Goal: Information Seeking & Learning: Learn about a topic

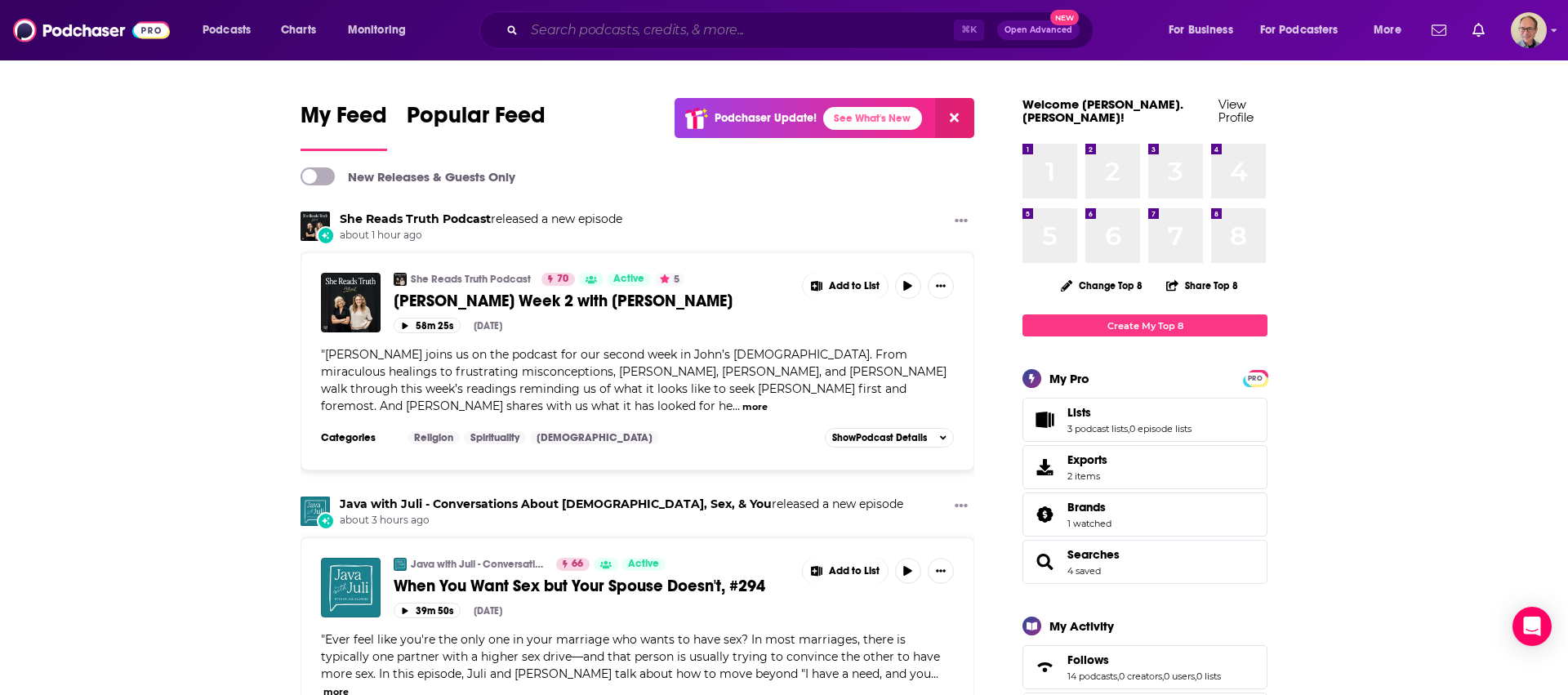
click at [617, 36] on input "Search podcasts, credits, & more..." at bounding box center [739, 30] width 430 height 26
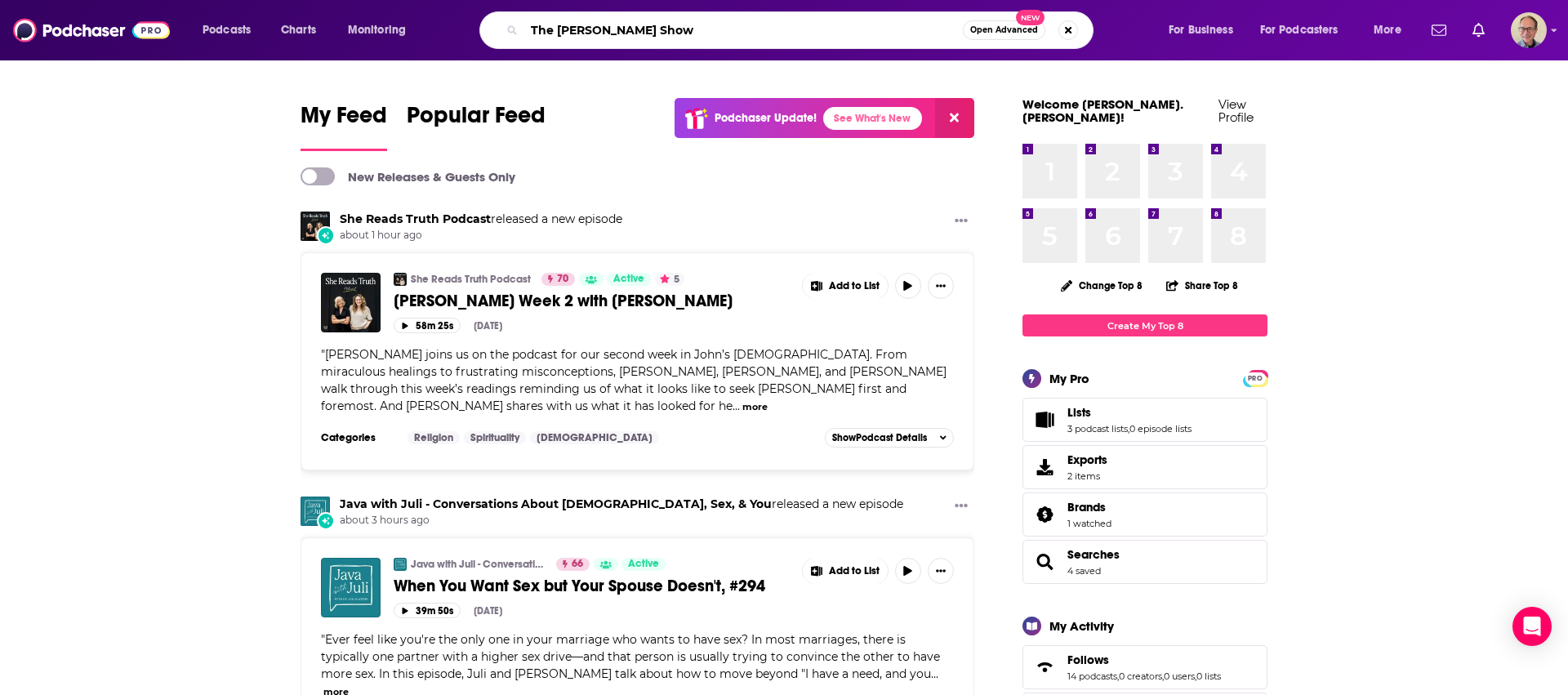
type input "The [PERSON_NAME] Show"
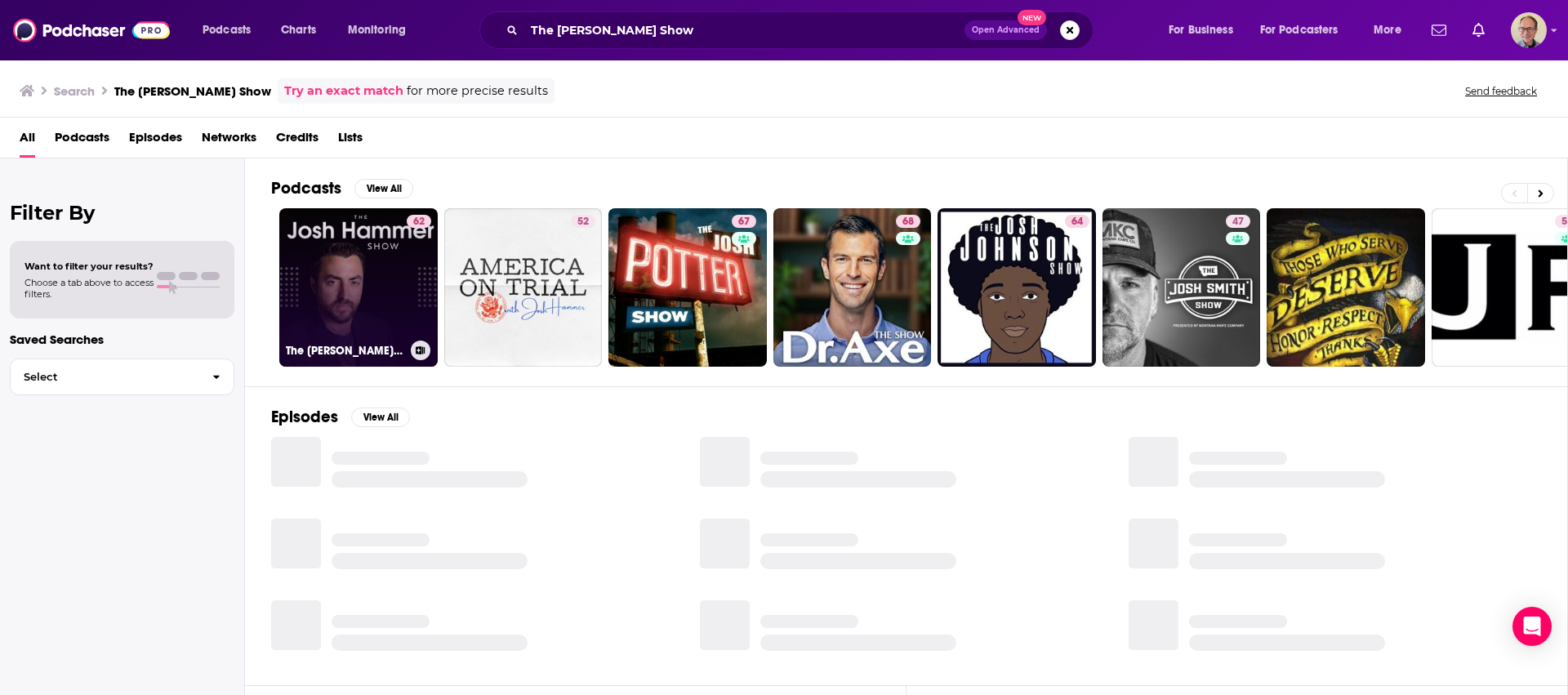
click at [352, 284] on link "62 The [PERSON_NAME] Show" at bounding box center [359, 288] width 159 height 158
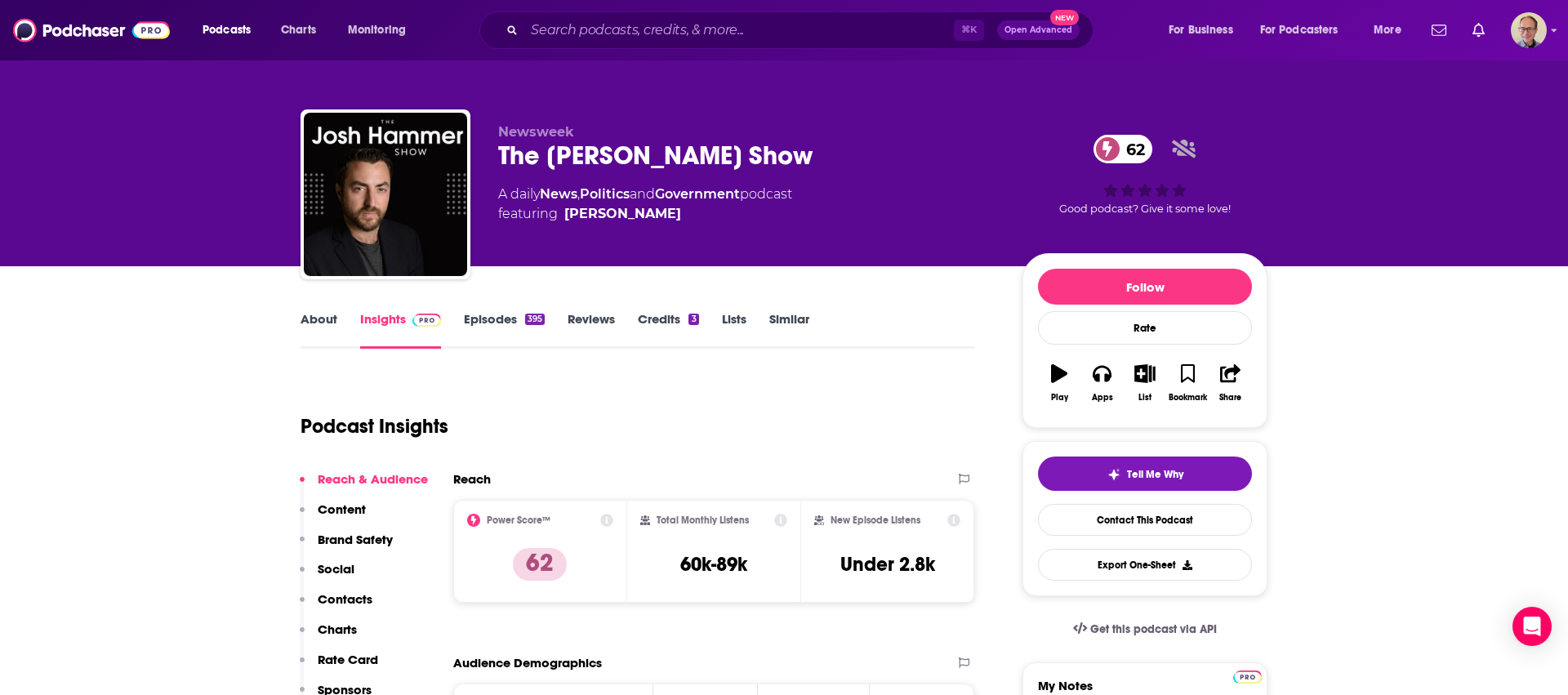
click at [323, 318] on link "About" at bounding box center [319, 330] width 36 height 37
